Goal: Information Seeking & Learning: Learn about a topic

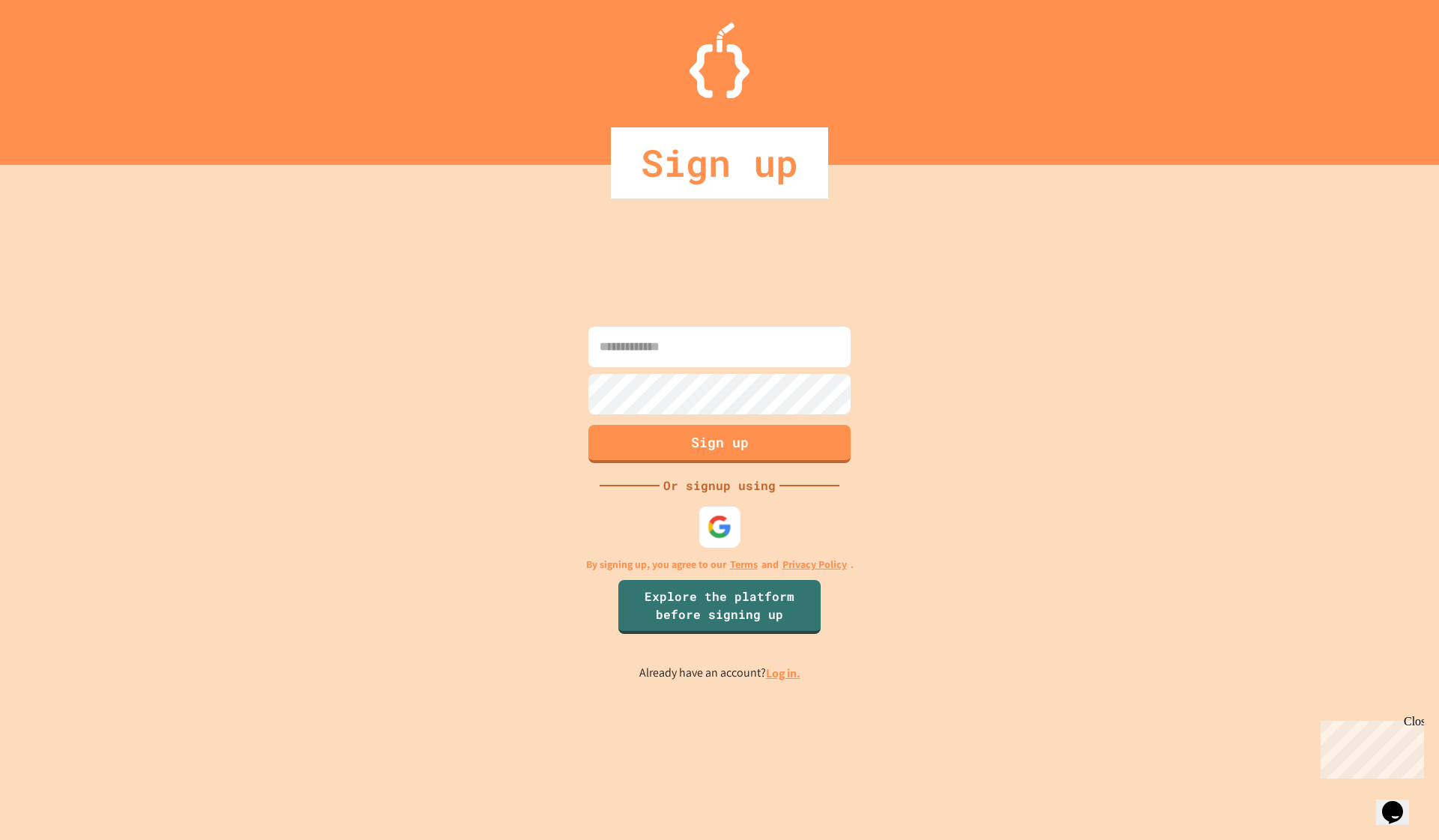
click at [723, 530] on img at bounding box center [720, 526] width 25 height 25
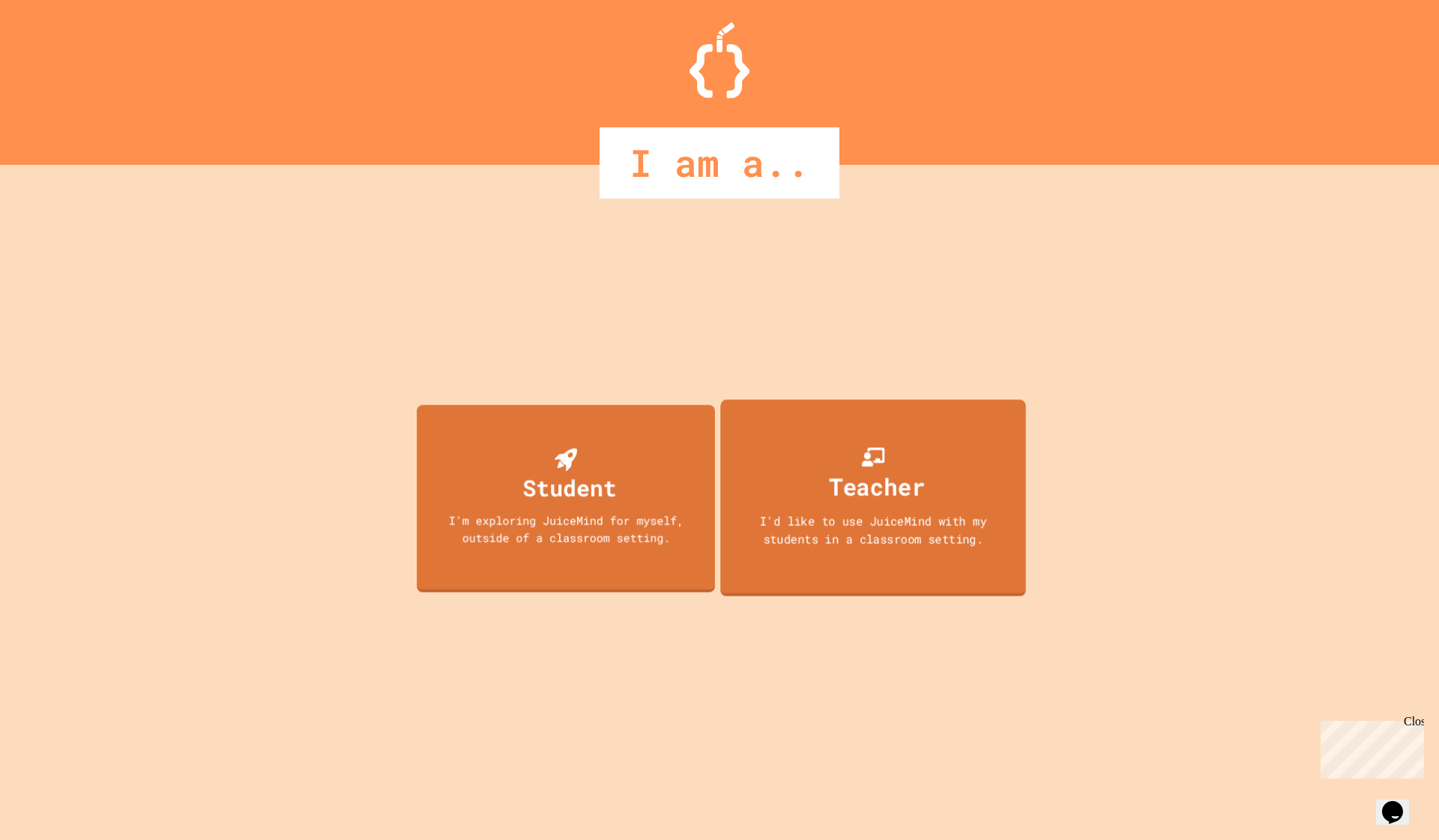
click at [816, 450] on div "Teacher I'd like to use JuiceMind with my students in a classroom setting." at bounding box center [872, 497] width 306 height 196
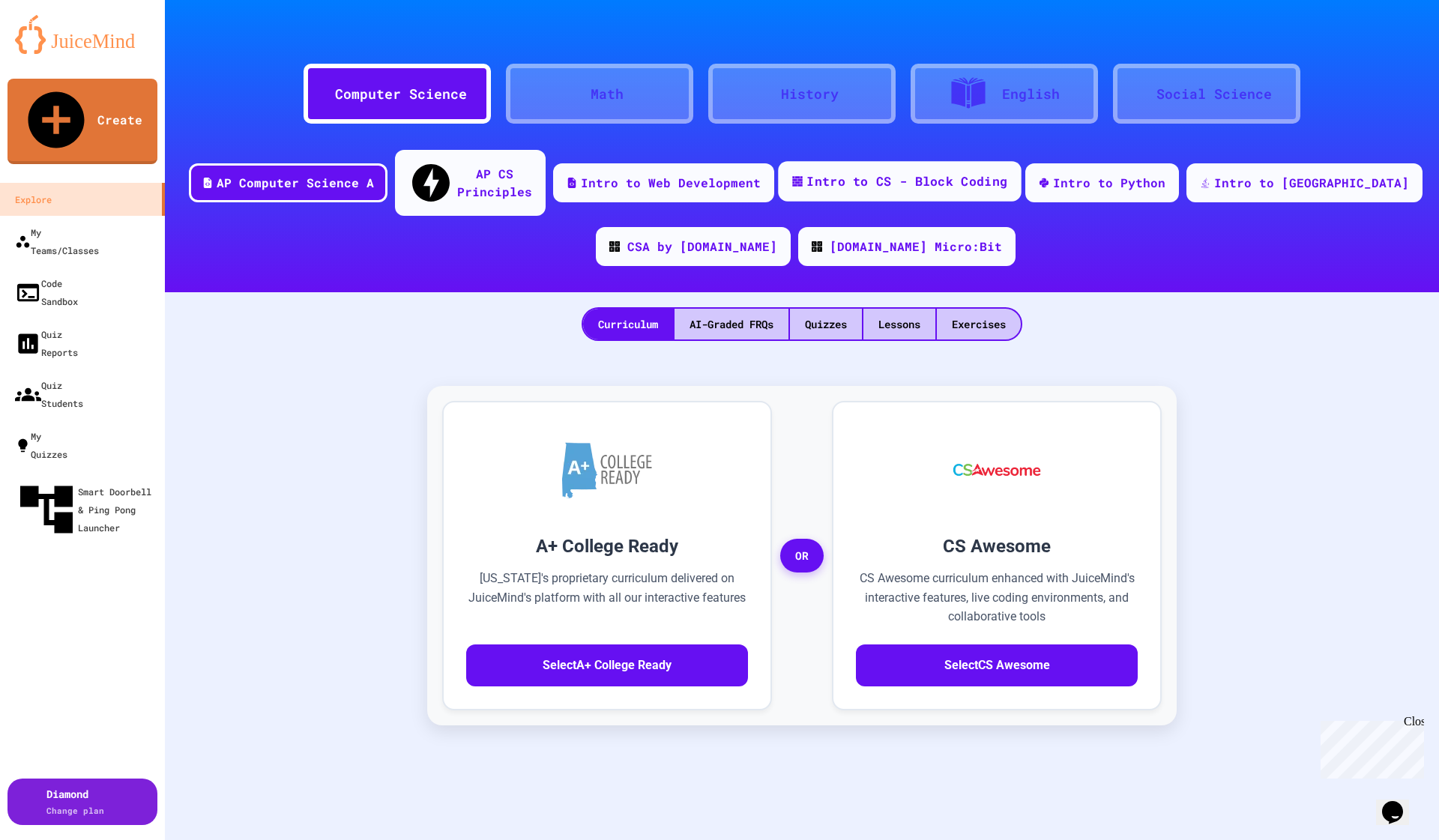
click at [970, 175] on div "Intro to CS - Block Coding" at bounding box center [907, 181] width 201 height 19
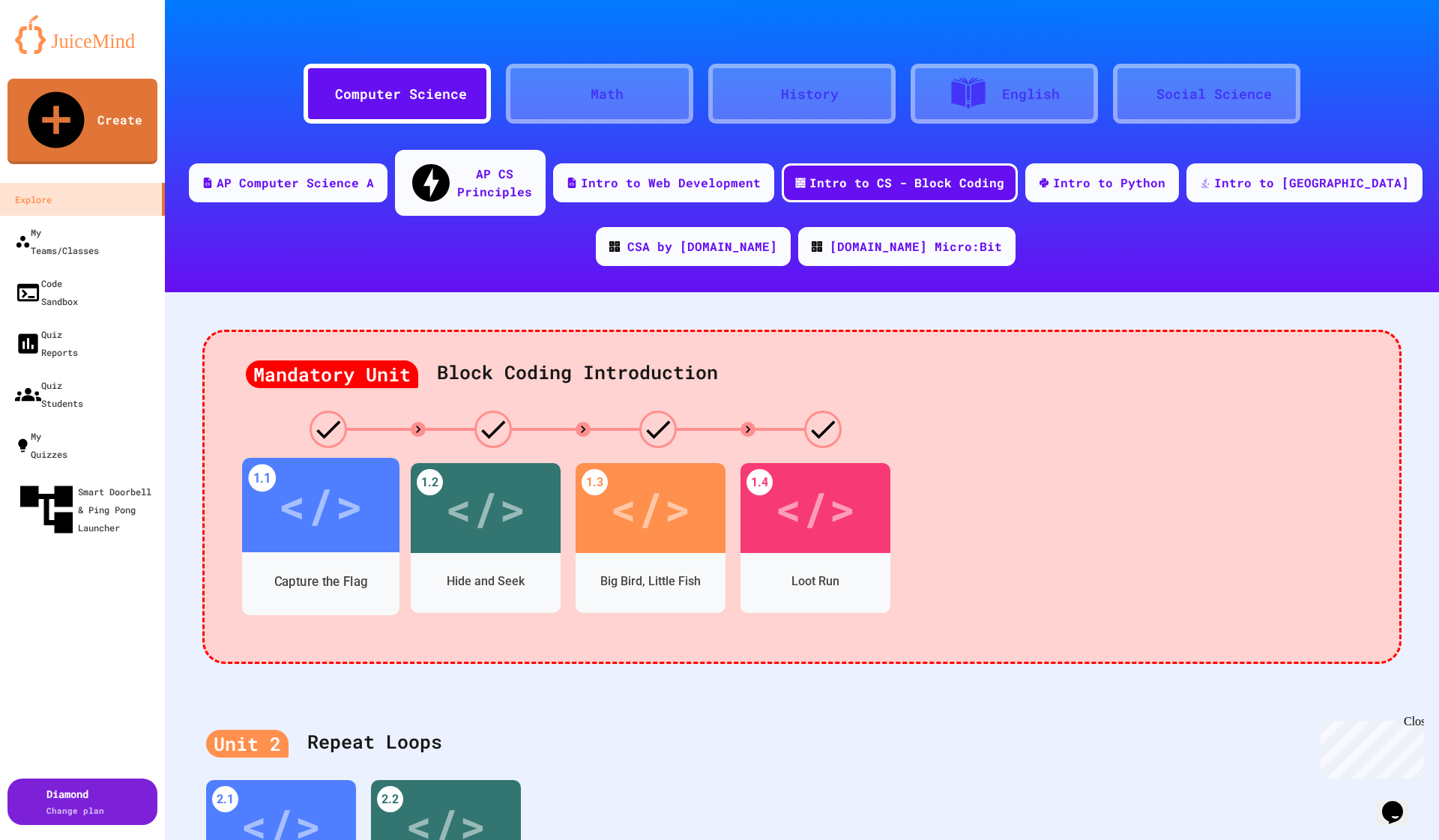
click at [327, 506] on div "</>" at bounding box center [320, 505] width 84 height 71
